Goal: Entertainment & Leisure: Browse casually

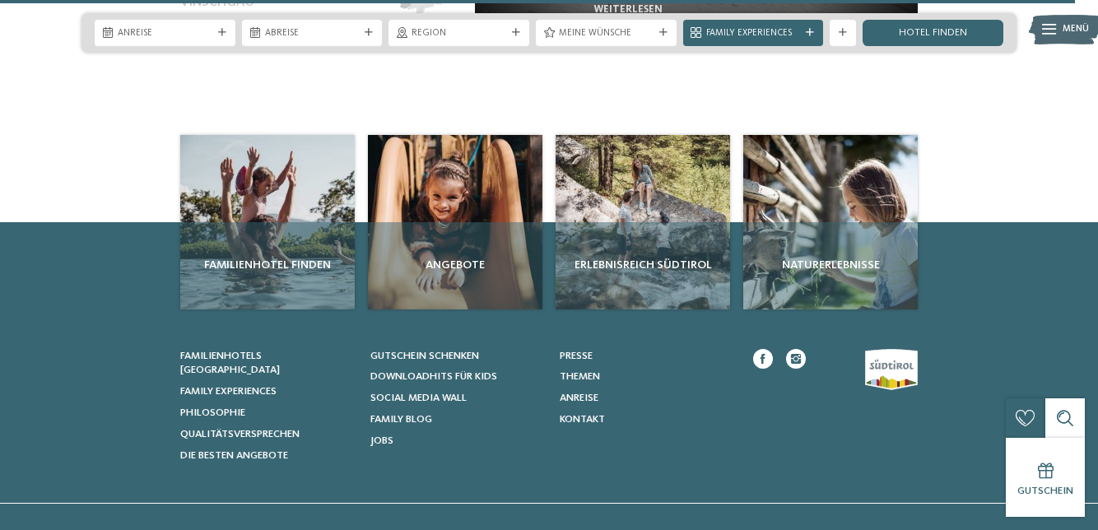
scroll to position [5883, 0]
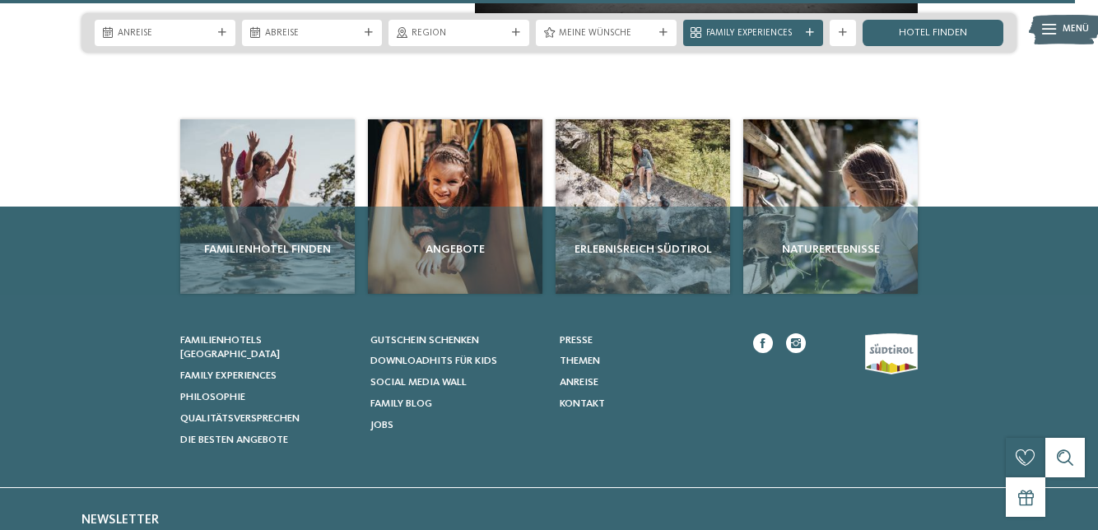
click at [467, 377] on span "Social Media Wall" at bounding box center [418, 382] width 96 height 11
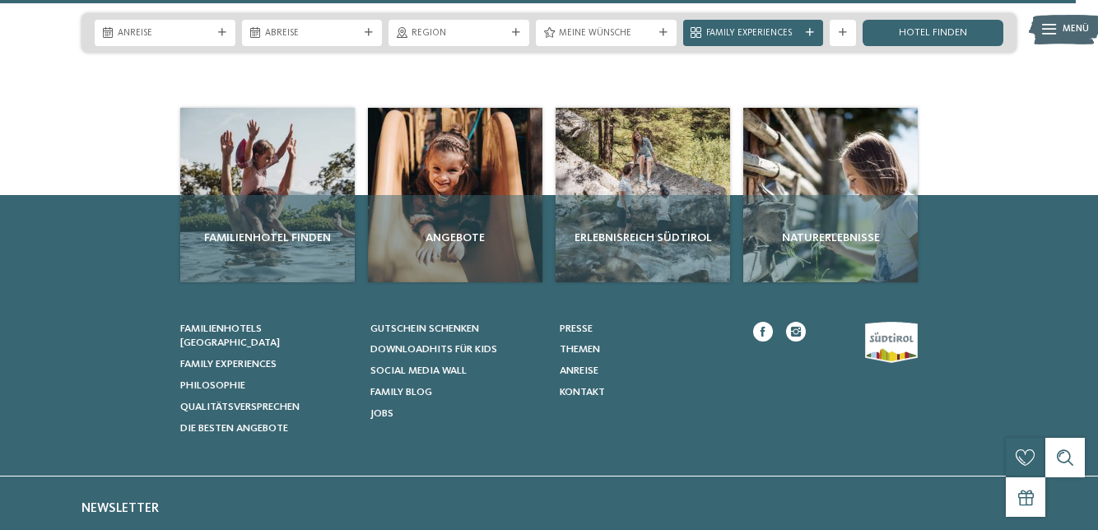
scroll to position [5952, 0]
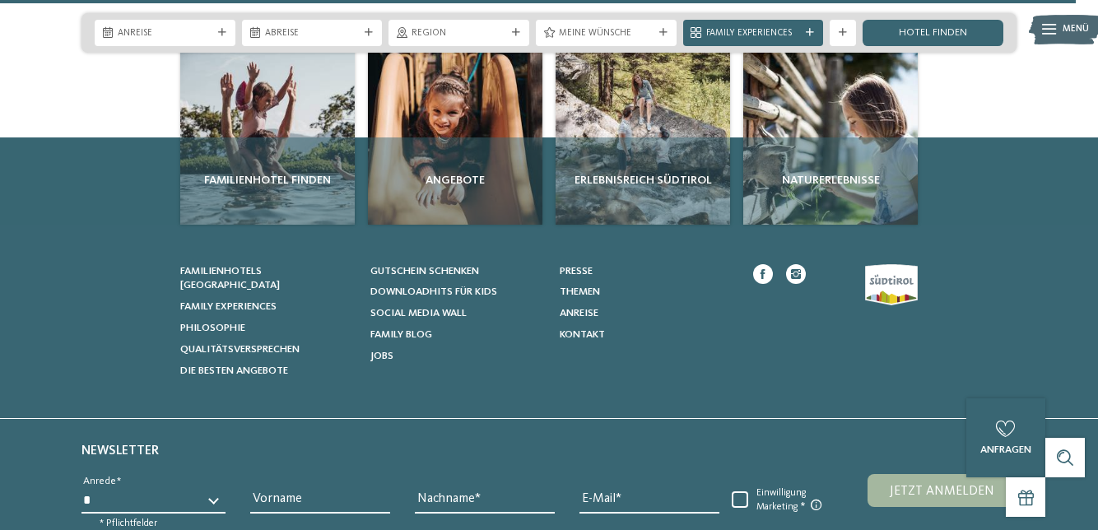
click at [466, 143] on div "Angebote" at bounding box center [455, 180] width 174 height 87
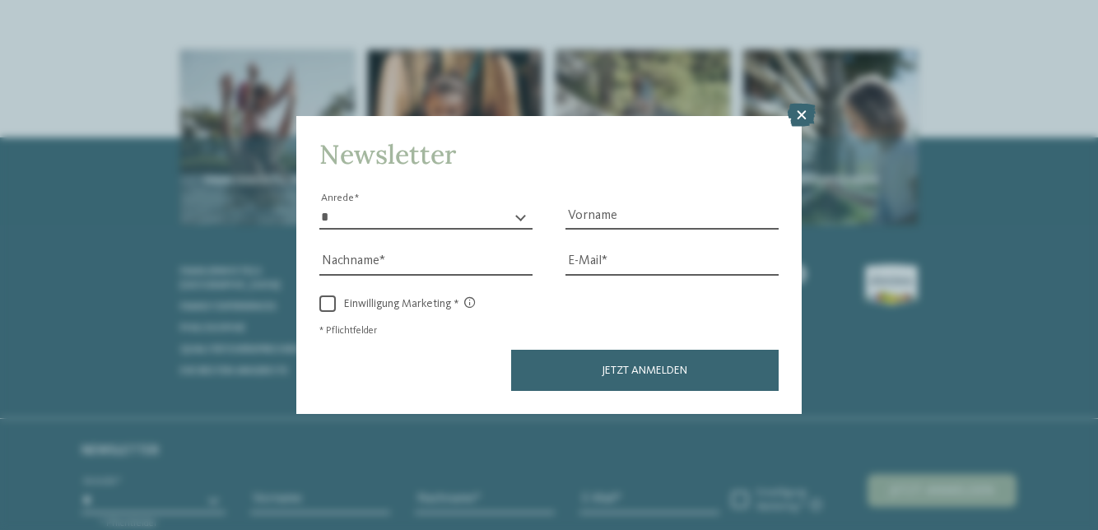
click at [807, 115] on icon at bounding box center [802, 115] width 28 height 23
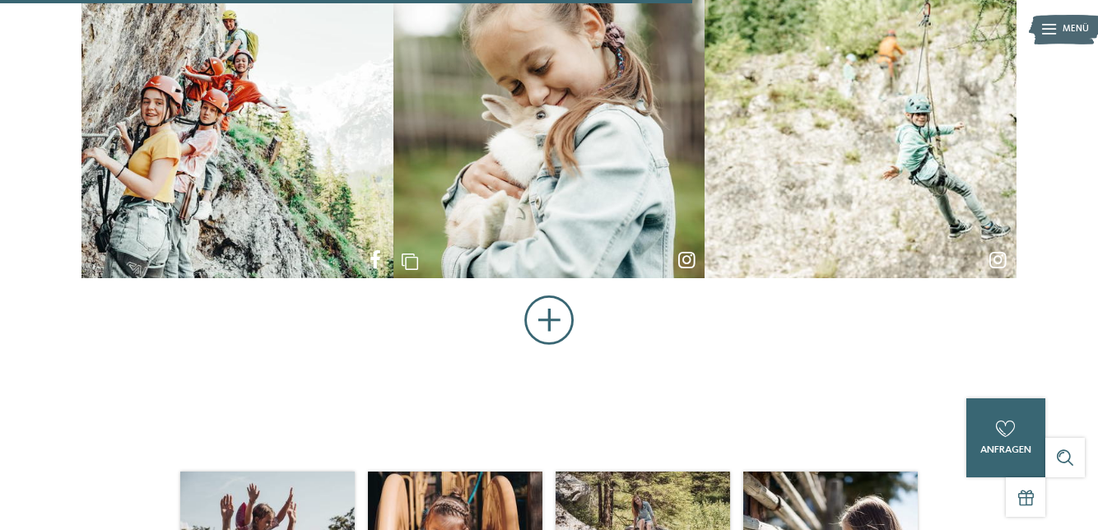
scroll to position [855, 0]
click at [546, 303] on button "Mehr anzeigen" at bounding box center [549, 320] width 50 height 51
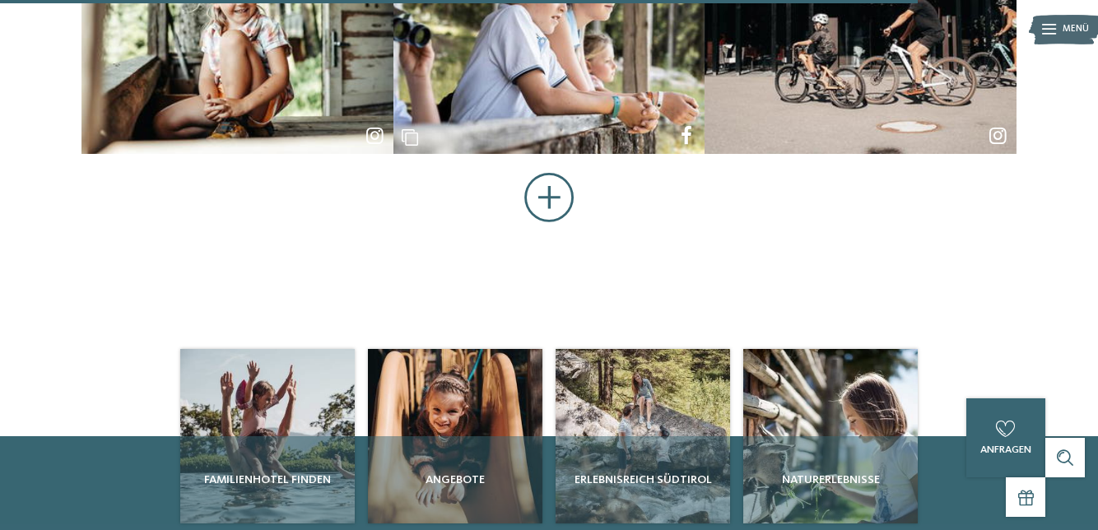
scroll to position [1914, 0]
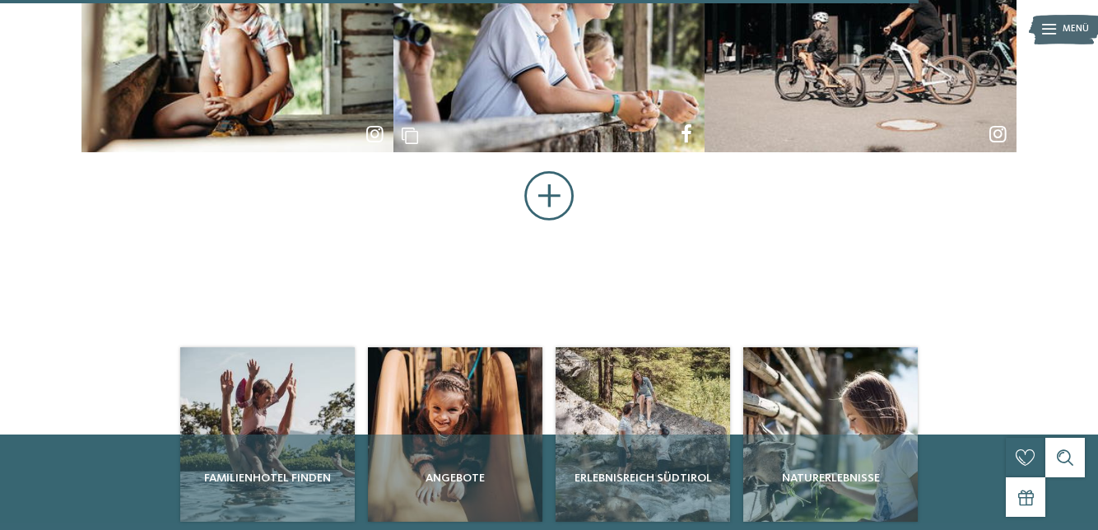
click at [540, 205] on button "Mehr anzeigen" at bounding box center [549, 196] width 50 height 51
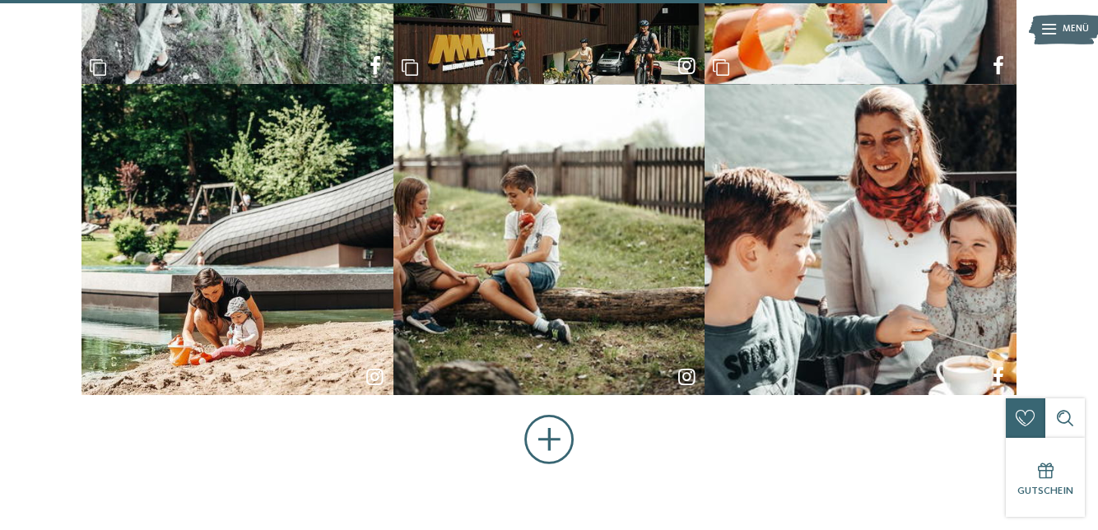
scroll to position [2608, 0]
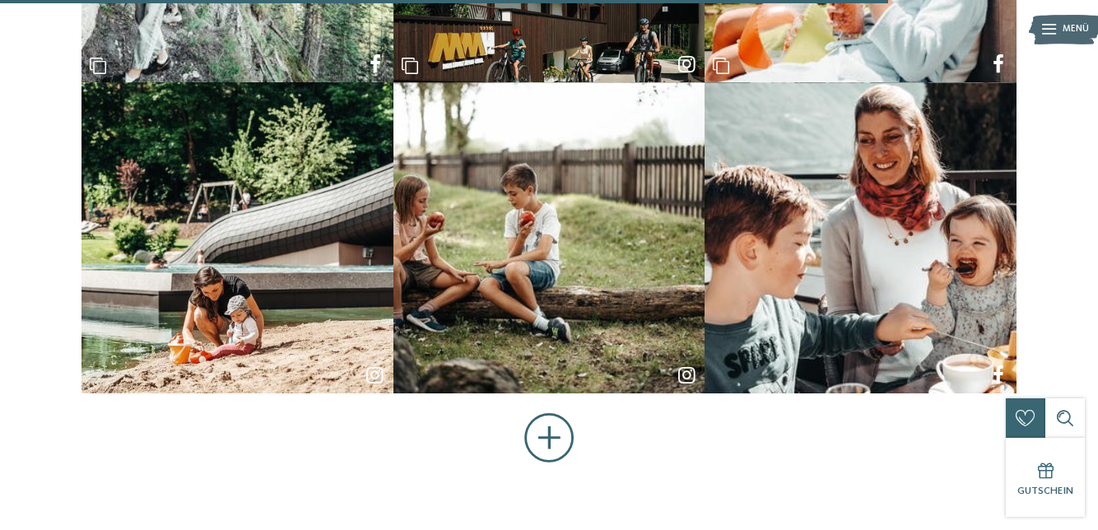
click at [555, 428] on button "Mehr anzeigen" at bounding box center [549, 438] width 50 height 51
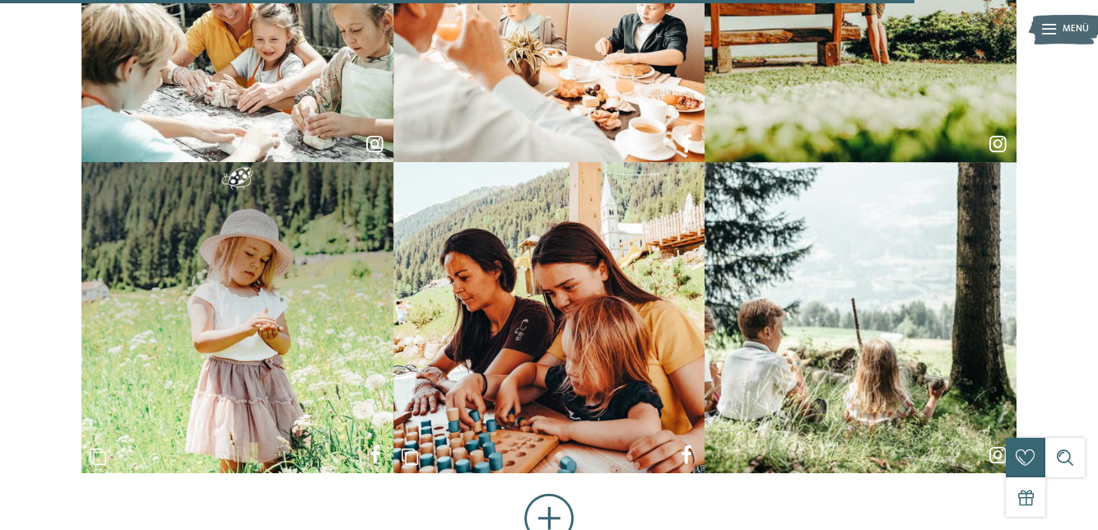
scroll to position [3465, 0]
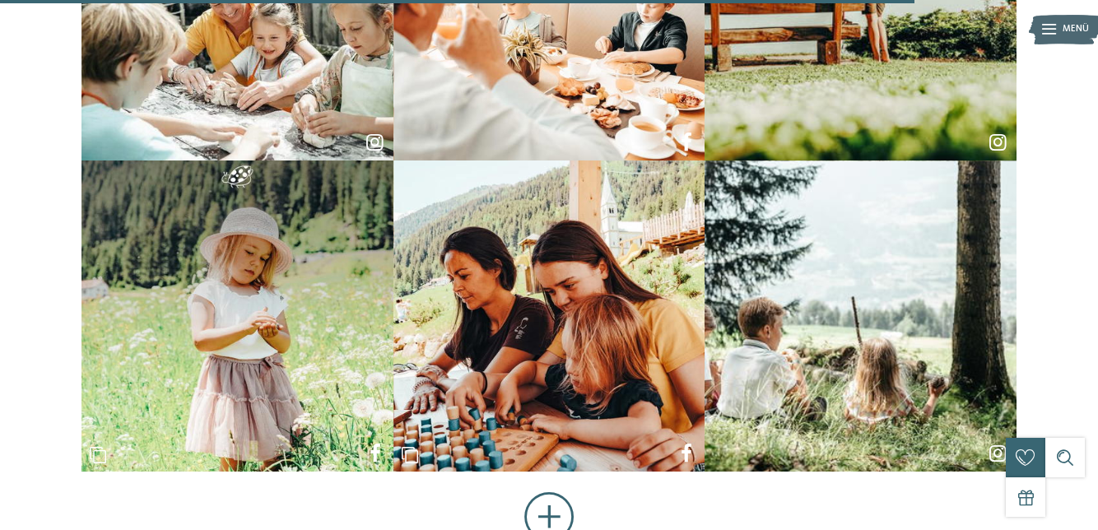
click at [545, 500] on button "Mehr anzeigen" at bounding box center [549, 517] width 50 height 51
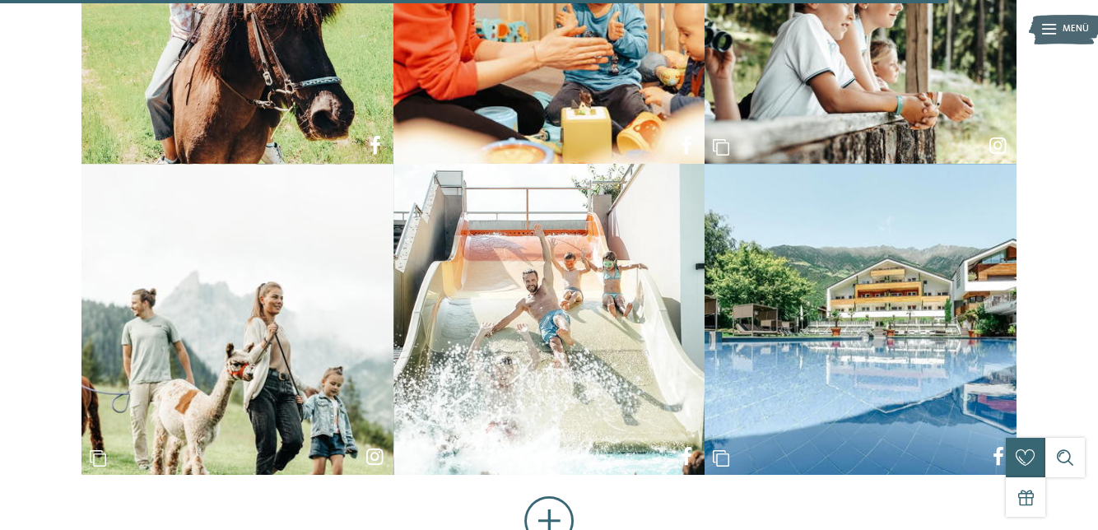
scroll to position [4398, 0]
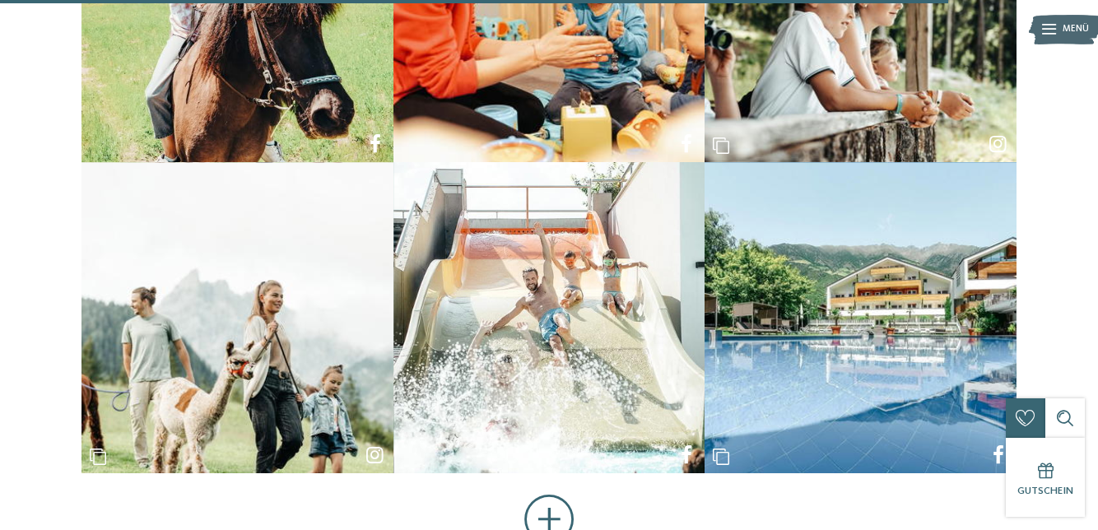
click at [549, 512] on button "Mehr anzeigen" at bounding box center [549, 520] width 50 height 51
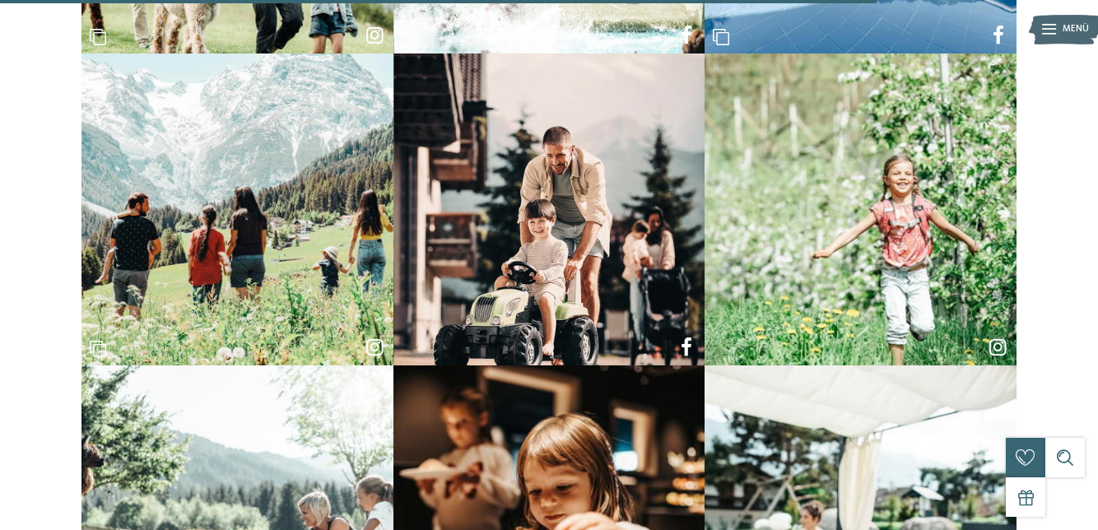
scroll to position [4820, 0]
